Goal: Register for event/course

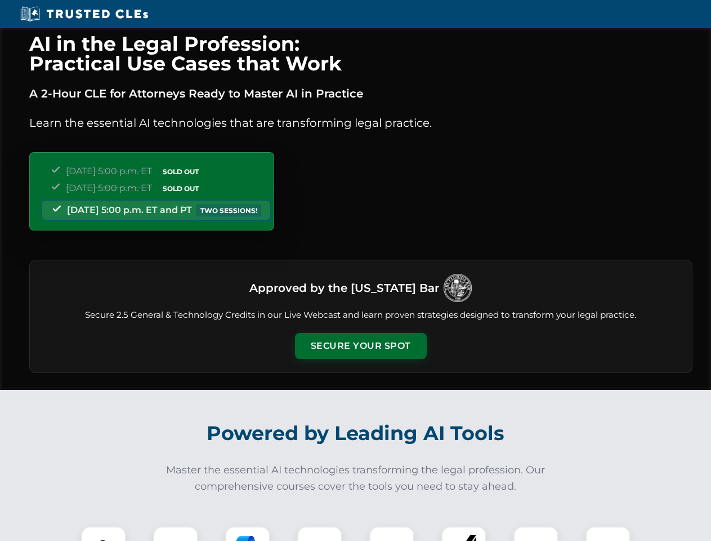
click at [360, 346] on button "Secure Your Spot" at bounding box center [361, 346] width 132 height 26
click at [104, 533] on img at bounding box center [103, 548] width 33 height 33
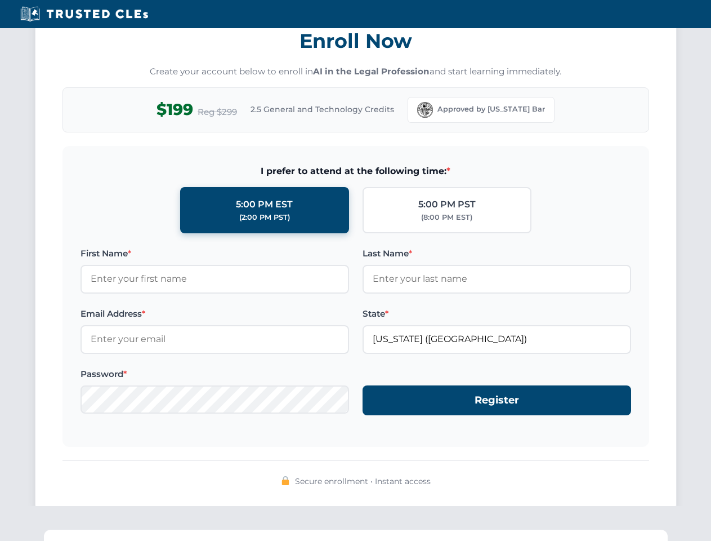
scroll to position [1106, 0]
